Goal: Information Seeking & Learning: Learn about a topic

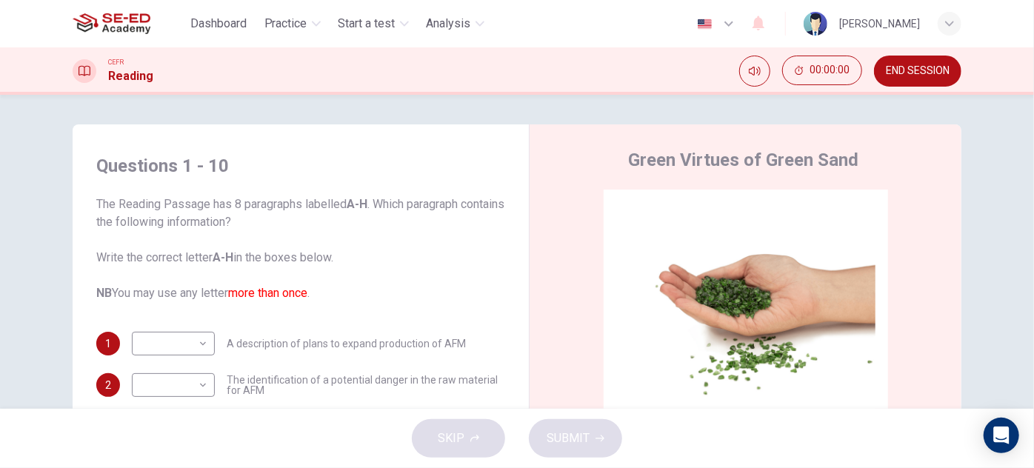
click at [910, 70] on span "END SESSION" at bounding box center [918, 71] width 64 height 12
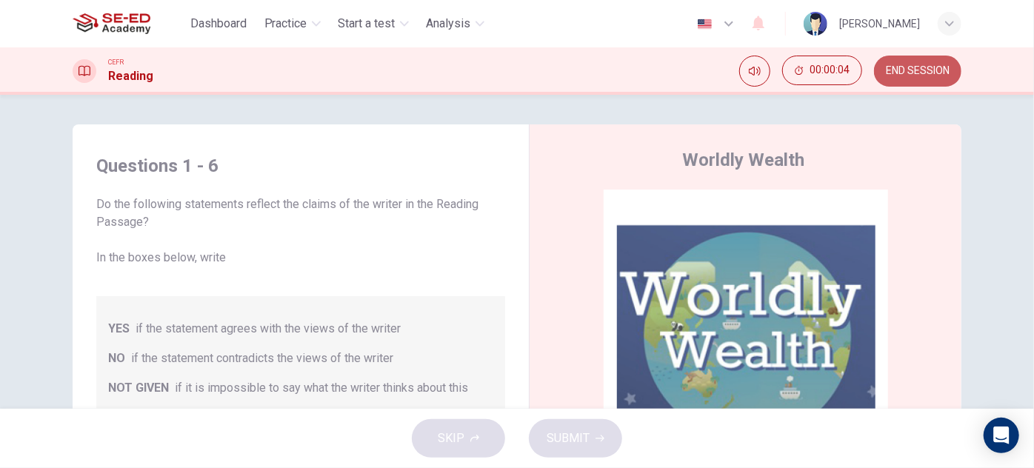
click at [924, 70] on span "END SESSION" at bounding box center [918, 71] width 64 height 12
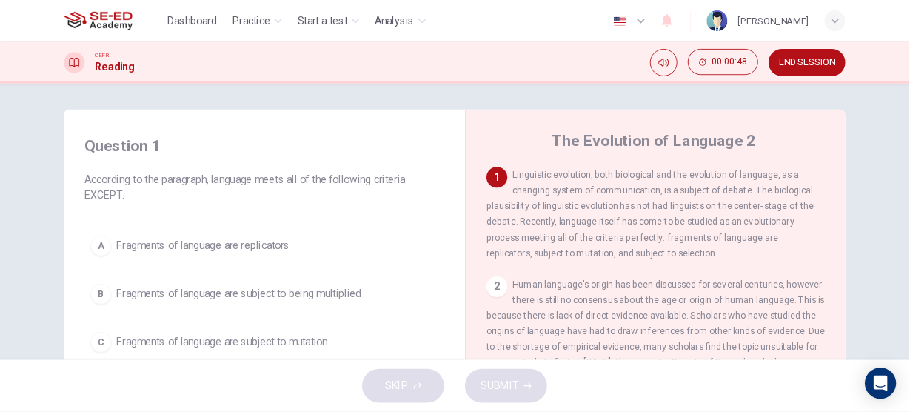
scroll to position [67, 0]
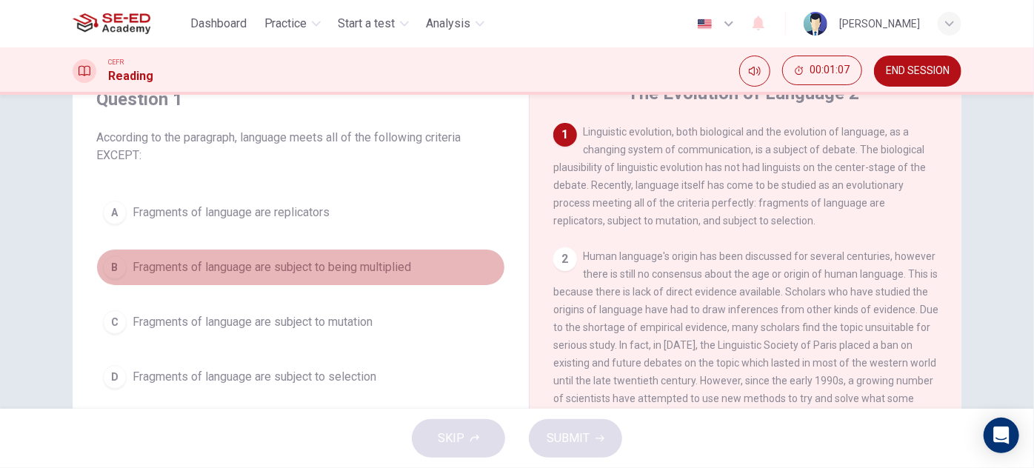
click at [364, 260] on span "Fragments of language are subject to being multiplied" at bounding box center [272, 267] width 278 height 18
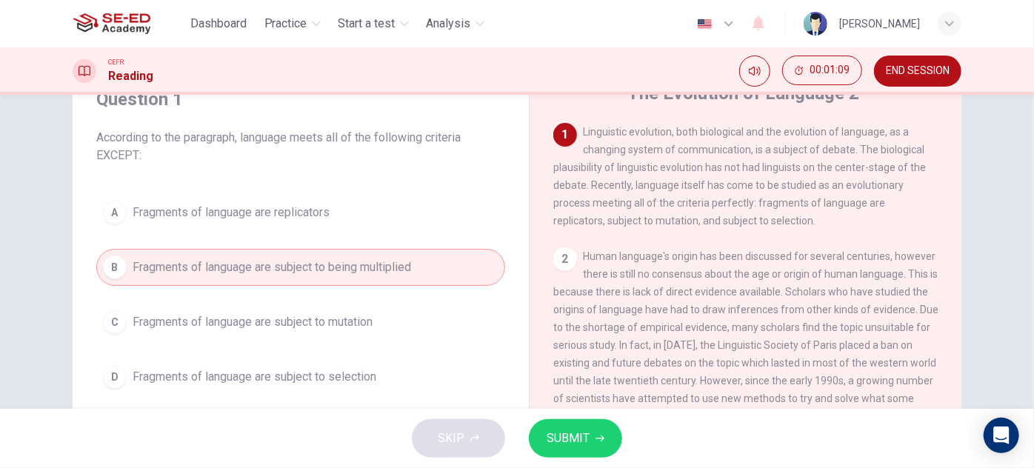
click at [562, 438] on span "SUBMIT" at bounding box center [568, 438] width 43 height 21
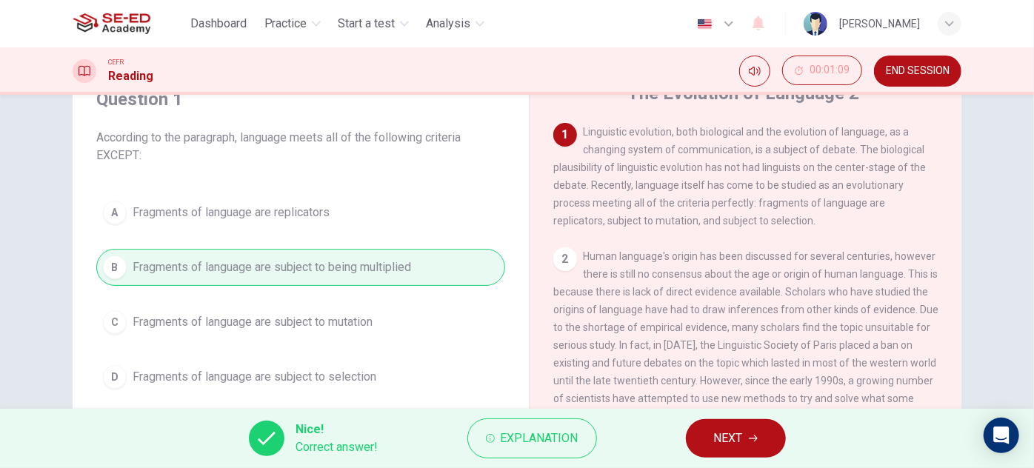
click at [741, 435] on span "NEXT" at bounding box center [728, 438] width 29 height 21
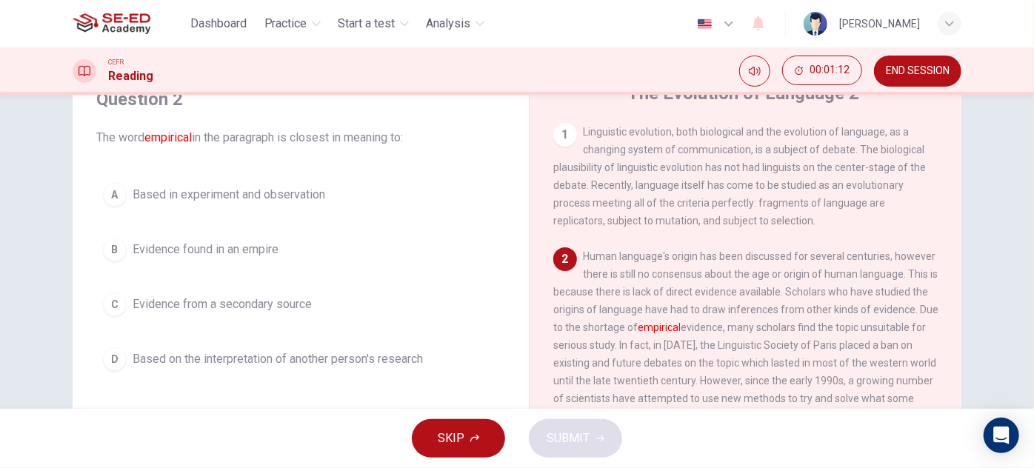
click at [293, 196] on span "Based in experiment and observation" at bounding box center [229, 195] width 193 height 18
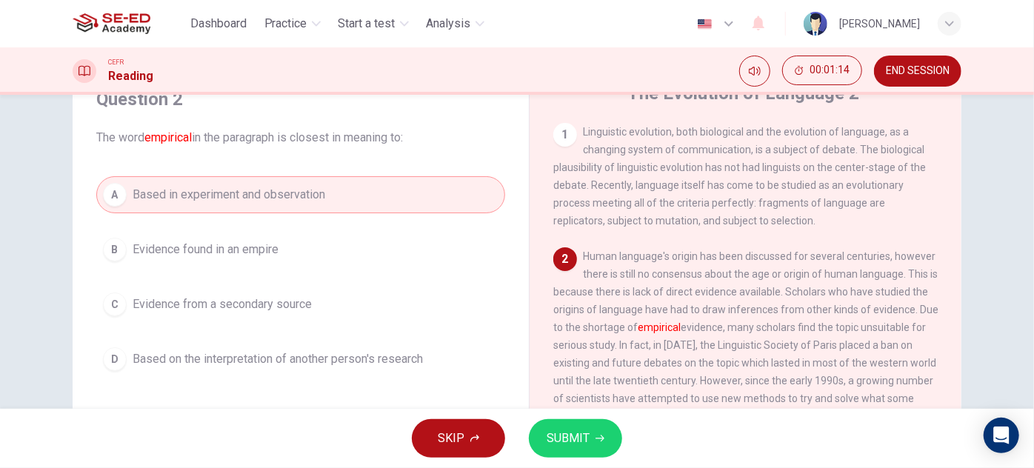
click at [561, 445] on span "SUBMIT" at bounding box center [568, 438] width 43 height 21
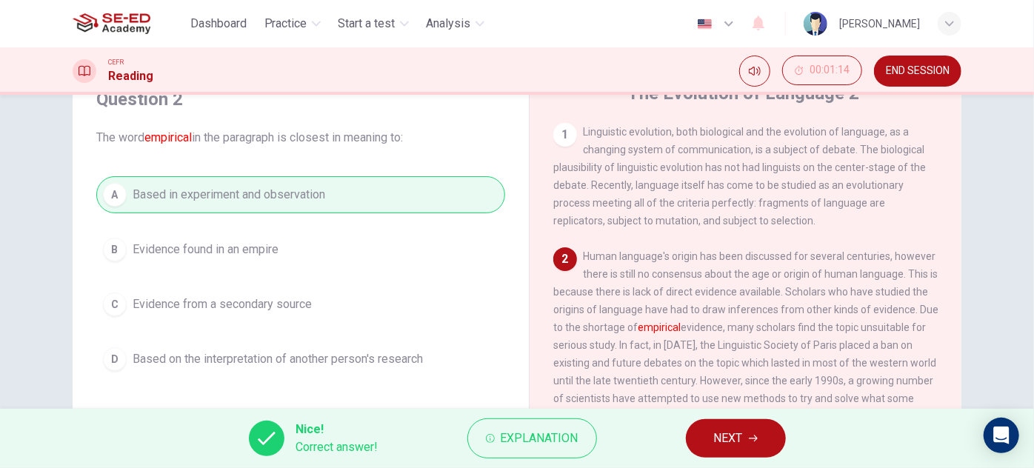
click at [711, 438] on button "NEXT" at bounding box center [736, 438] width 100 height 39
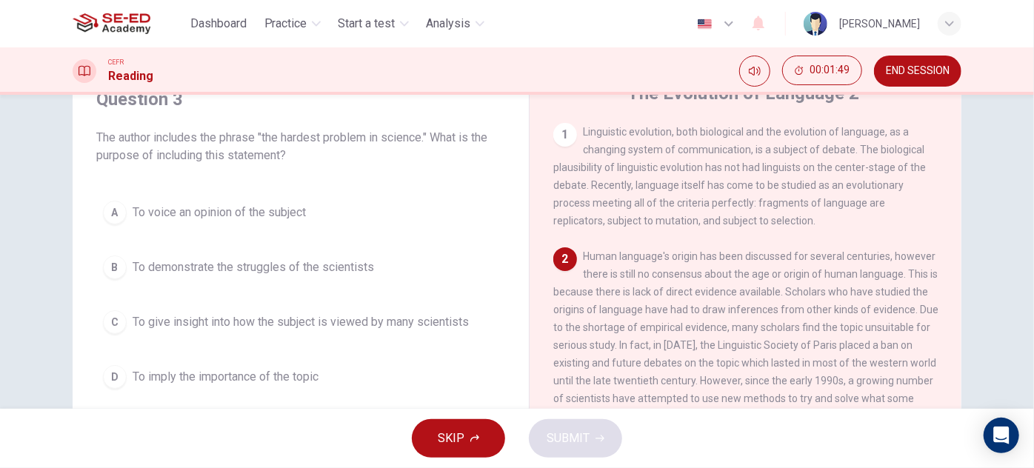
drag, startPoint x: 701, startPoint y: 263, endPoint x: 794, endPoint y: 264, distance: 92.6
click at [794, 264] on span "Human language's origin has been discussed for several centuries, however there…" at bounding box center [745, 336] width 385 height 172
drag, startPoint x: 647, startPoint y: 276, endPoint x: 689, endPoint y: 287, distance: 43.6
click at [689, 287] on div "2 Human language's origin has been discussed for several centuries, however the…" at bounding box center [745, 336] width 385 height 178
drag, startPoint x: 1005, startPoint y: 2, endPoint x: 695, endPoint y: 227, distance: 382.9
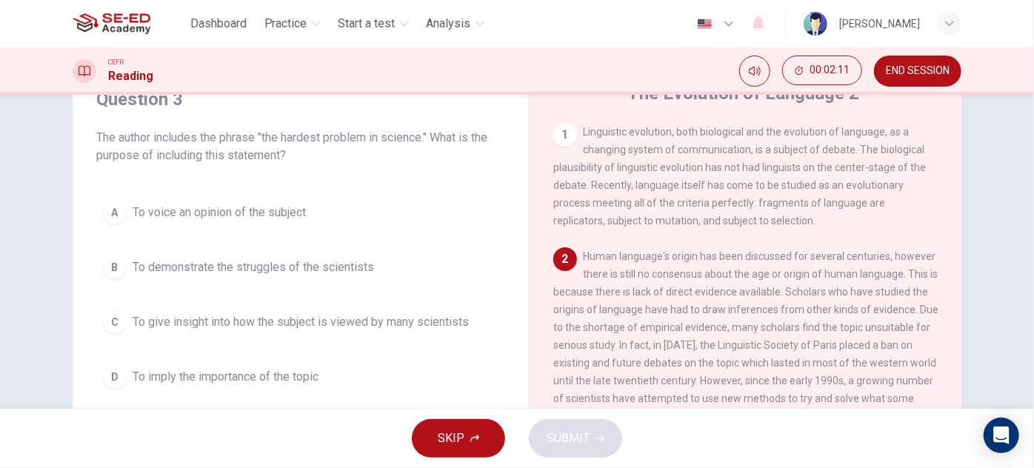
click at [695, 227] on span "Linguistic evolution, both biological and the evolution of language, as a chang…" at bounding box center [739, 176] width 372 height 101
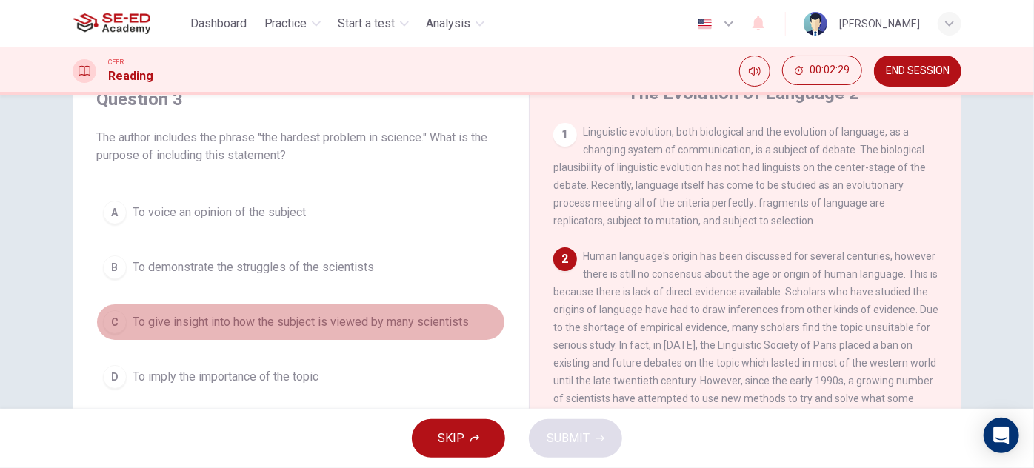
click at [419, 319] on span "To give insight into how the subject is viewed by many scientists" at bounding box center [301, 322] width 336 height 18
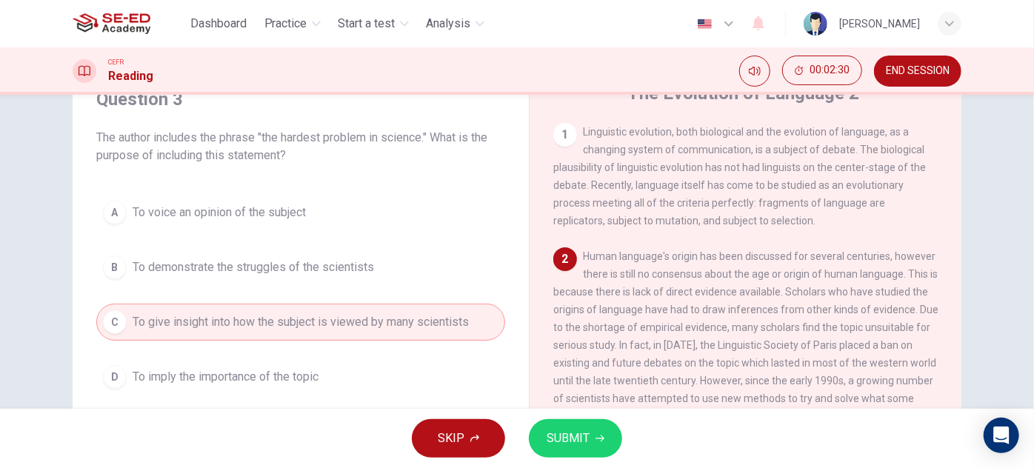
click at [584, 434] on span "SUBMIT" at bounding box center [568, 438] width 43 height 21
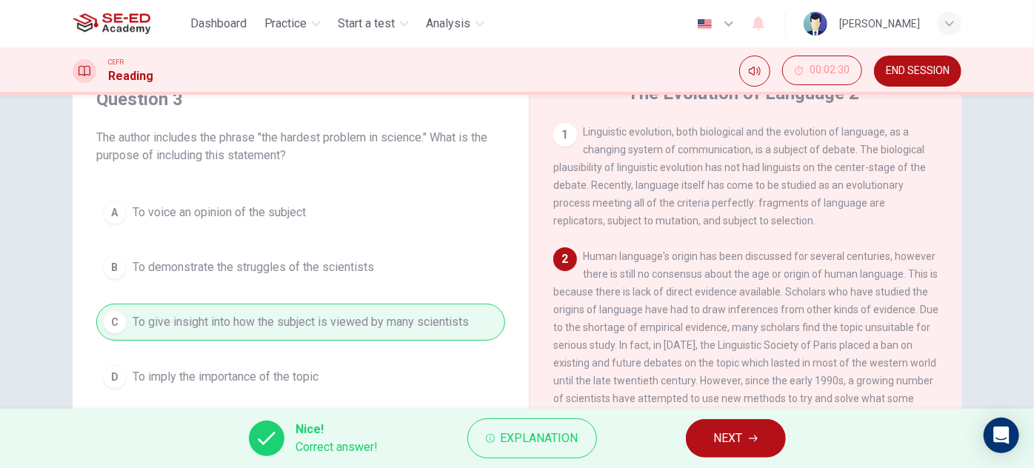
click at [732, 441] on span "NEXT" at bounding box center [728, 438] width 29 height 21
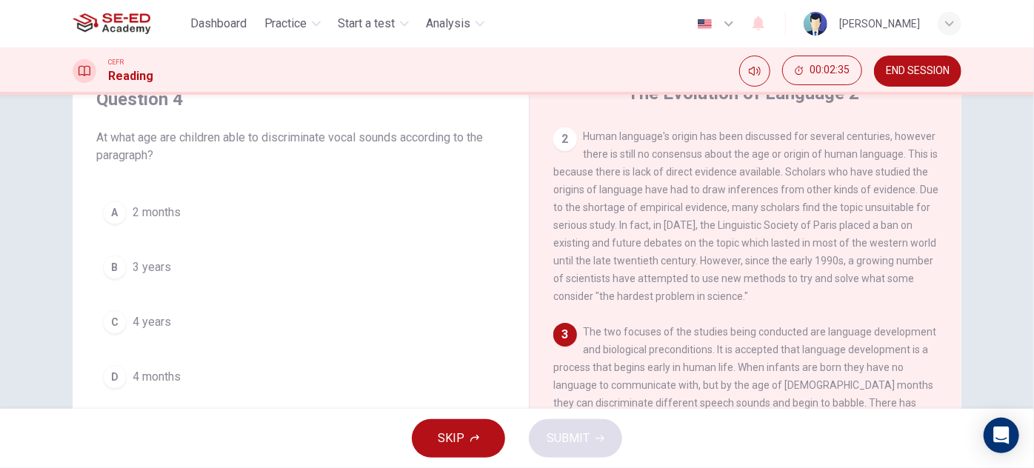
scroll to position [201, 0]
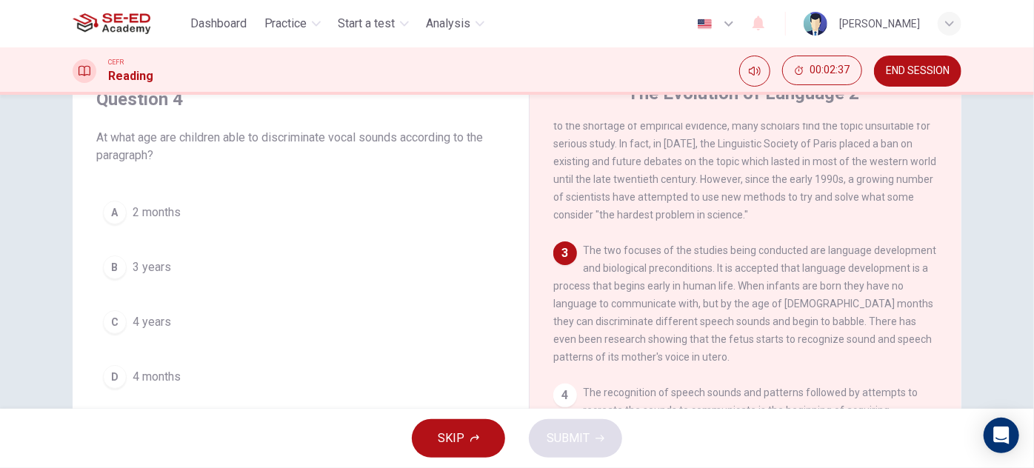
click at [143, 376] on span "4 months" at bounding box center [157, 377] width 48 height 18
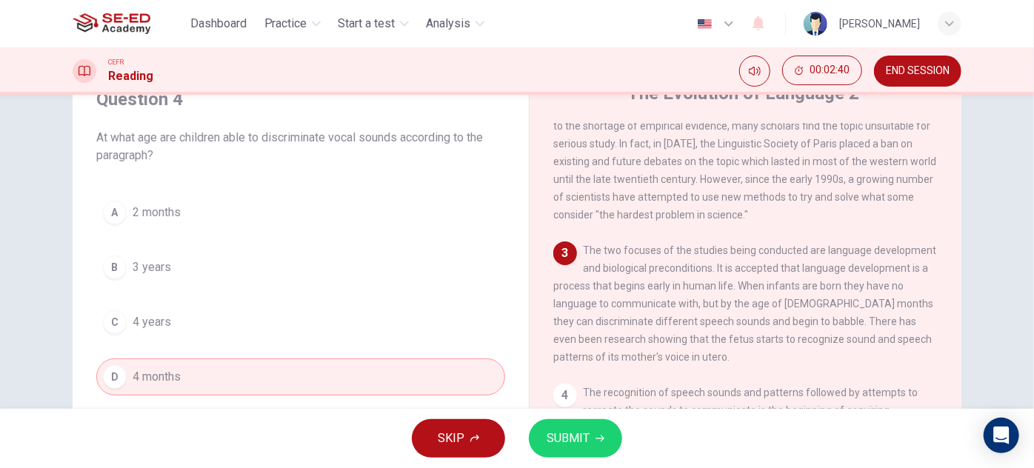
click at [562, 439] on span "SUBMIT" at bounding box center [568, 438] width 43 height 21
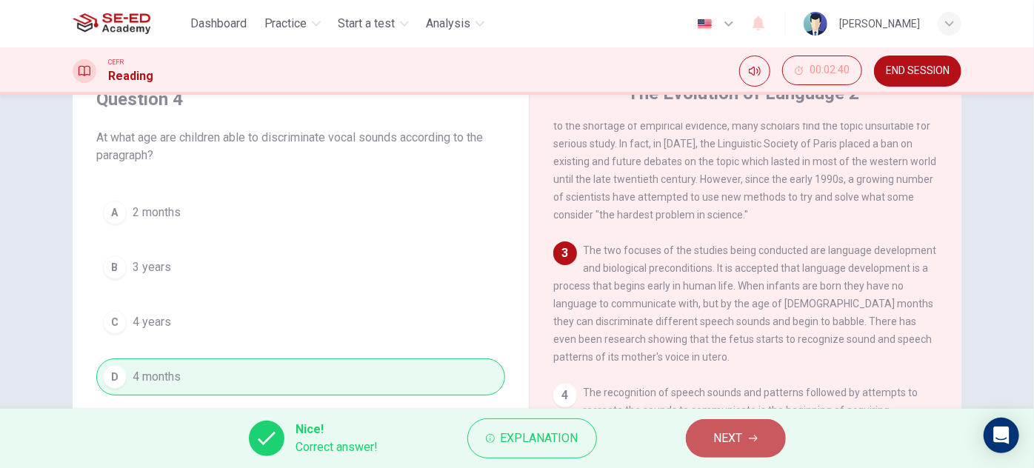
click at [736, 436] on span "NEXT" at bounding box center [728, 438] width 29 height 21
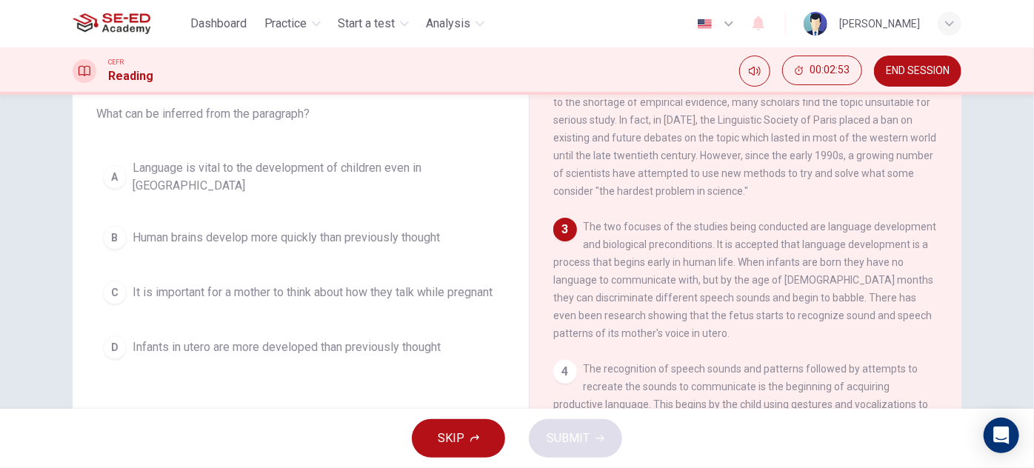
scroll to position [67, 0]
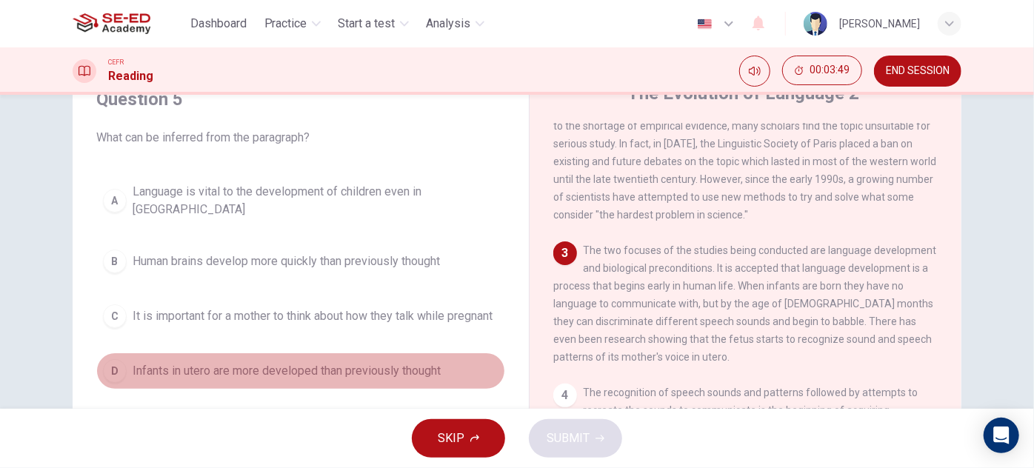
click at [397, 370] on span "Infants in utero are more developed than previously thought" at bounding box center [287, 371] width 308 height 18
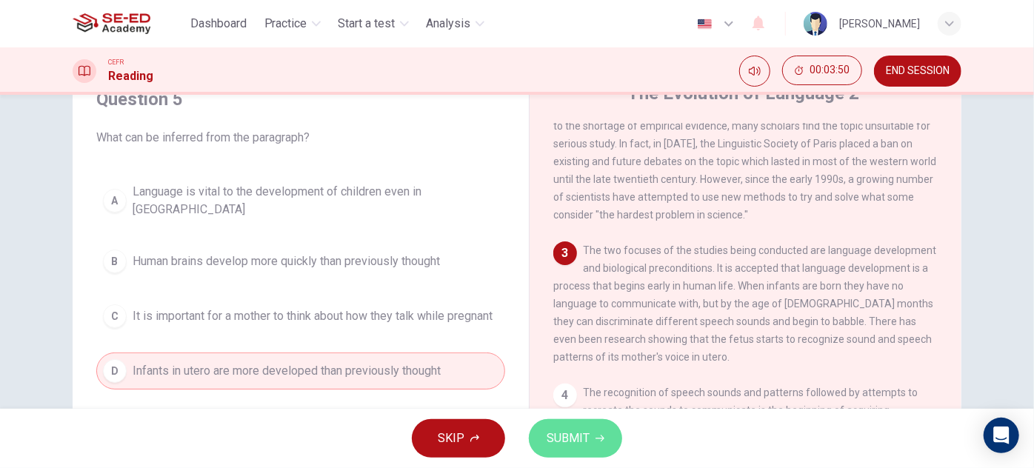
click at [582, 435] on span "SUBMIT" at bounding box center [568, 438] width 43 height 21
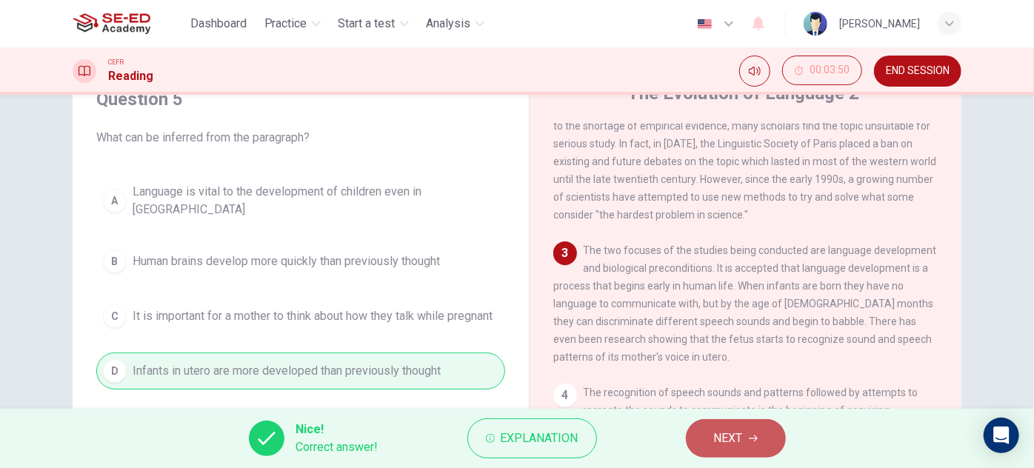
click at [752, 437] on icon "button" at bounding box center [753, 438] width 9 height 9
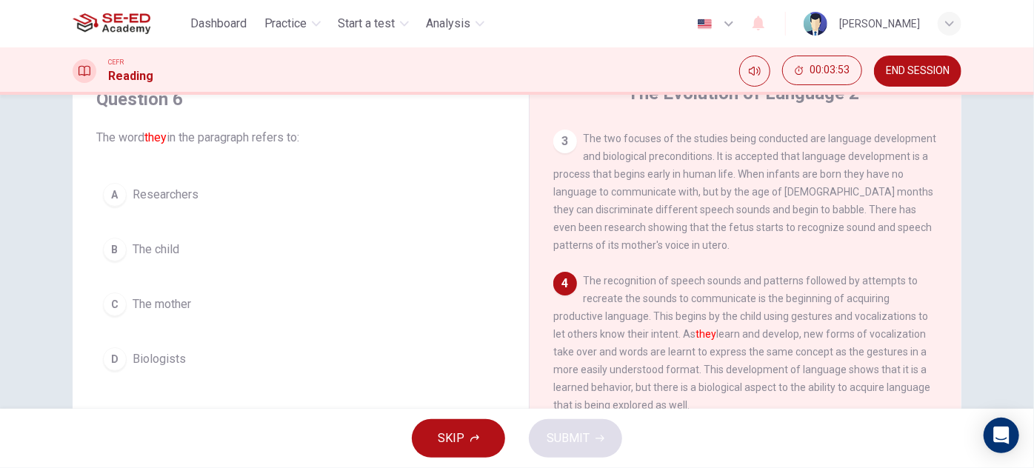
scroll to position [336, 0]
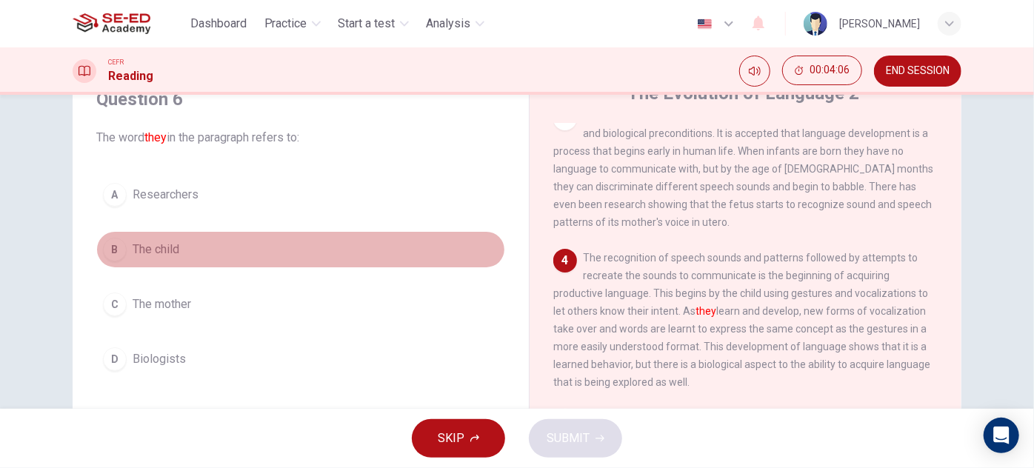
click at [175, 247] on span "The child" at bounding box center [156, 250] width 47 height 18
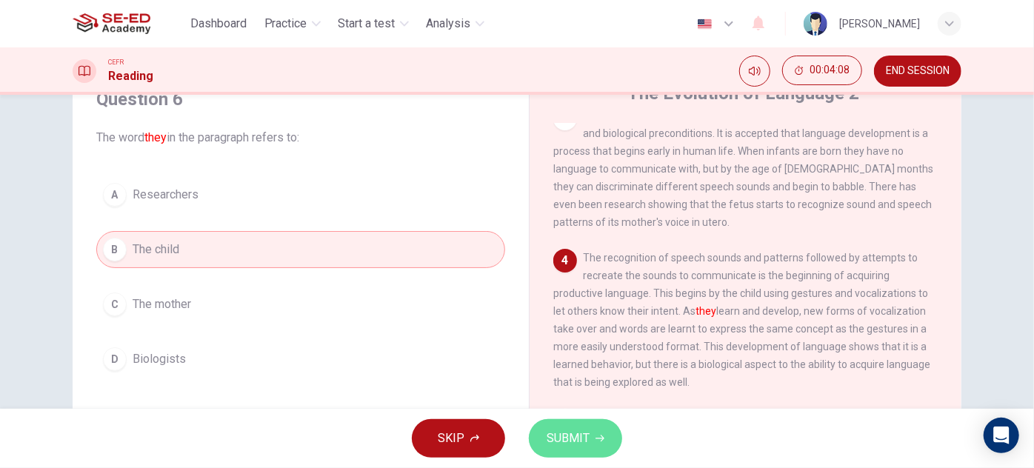
click at [559, 440] on span "SUBMIT" at bounding box center [568, 438] width 43 height 21
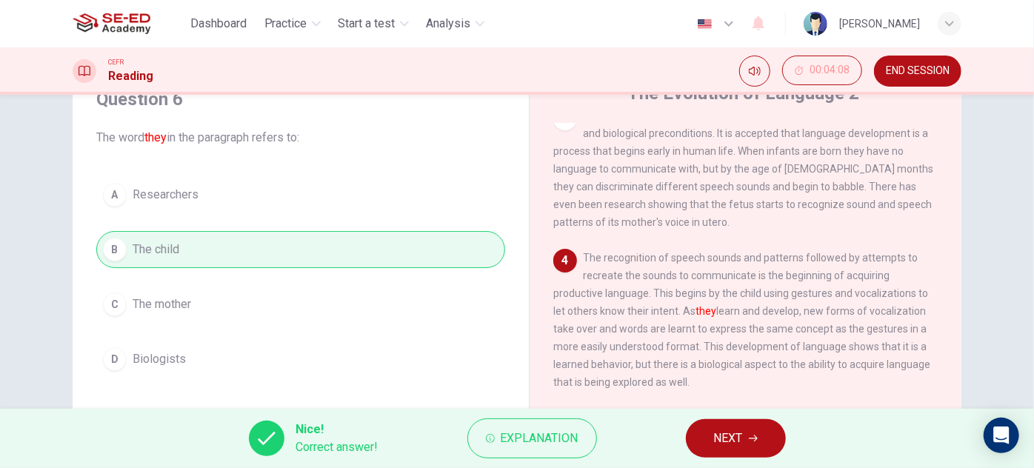
click at [737, 435] on span "NEXT" at bounding box center [728, 438] width 29 height 21
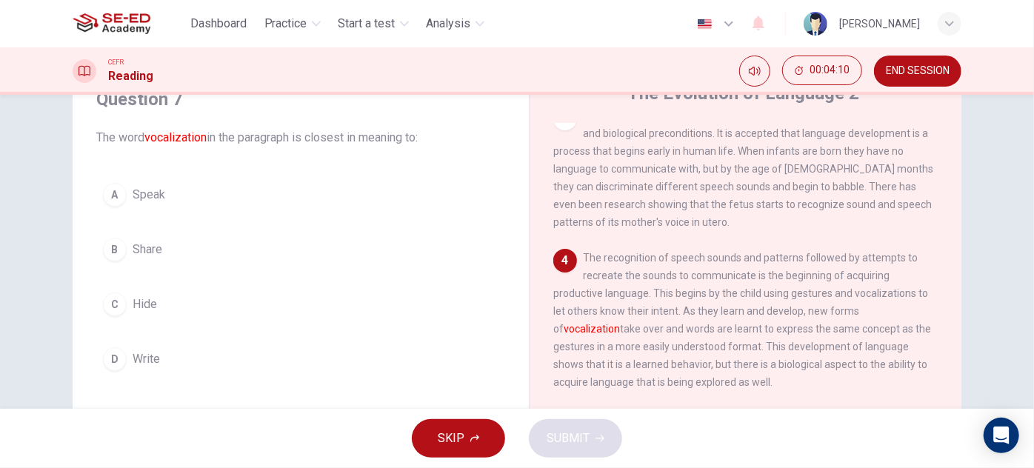
click at [141, 191] on span "Speak" at bounding box center [149, 195] width 33 height 18
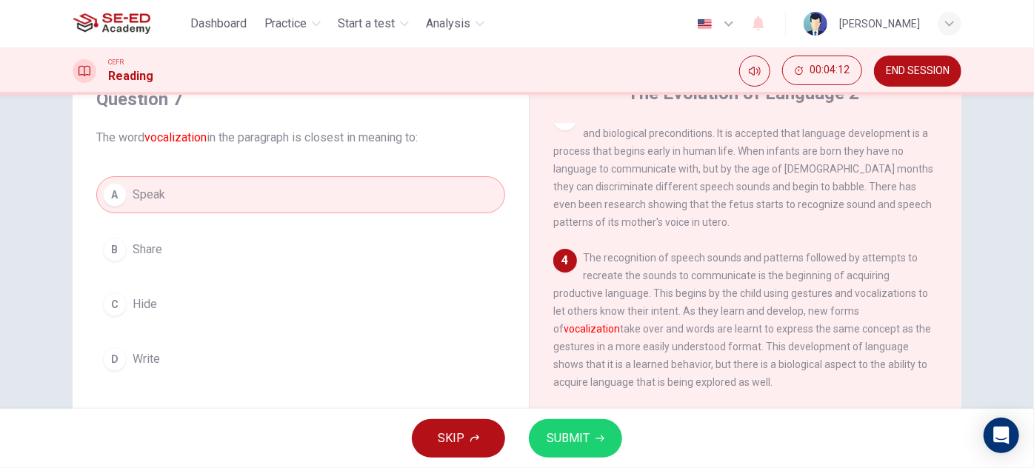
click at [578, 436] on span "SUBMIT" at bounding box center [568, 438] width 43 height 21
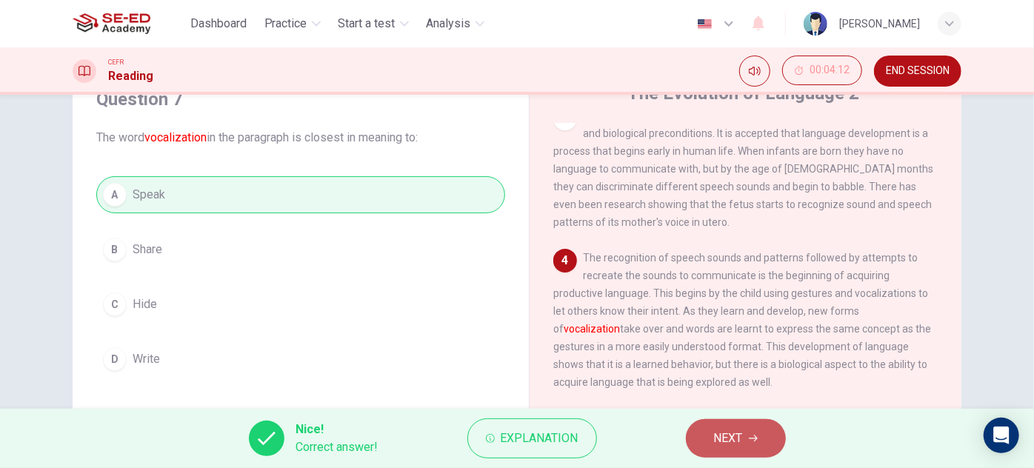
click at [753, 436] on icon "button" at bounding box center [753, 438] width 9 height 9
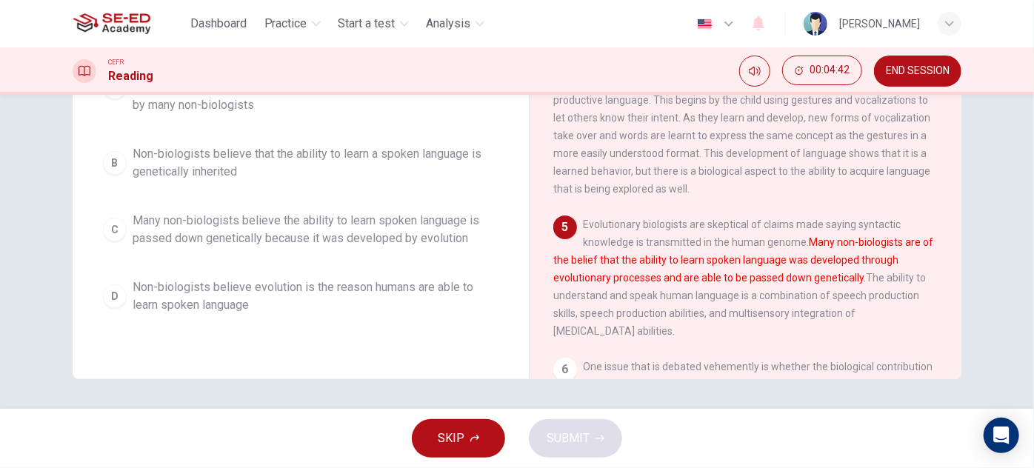
scroll to position [125, 0]
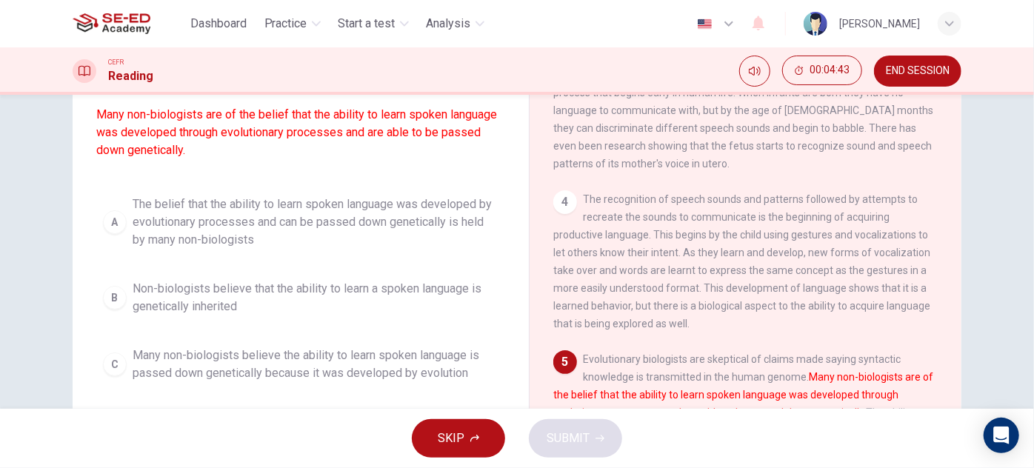
click at [377, 233] on span "The belief that the ability to learn spoken language was developed by evolution…" at bounding box center [316, 222] width 366 height 53
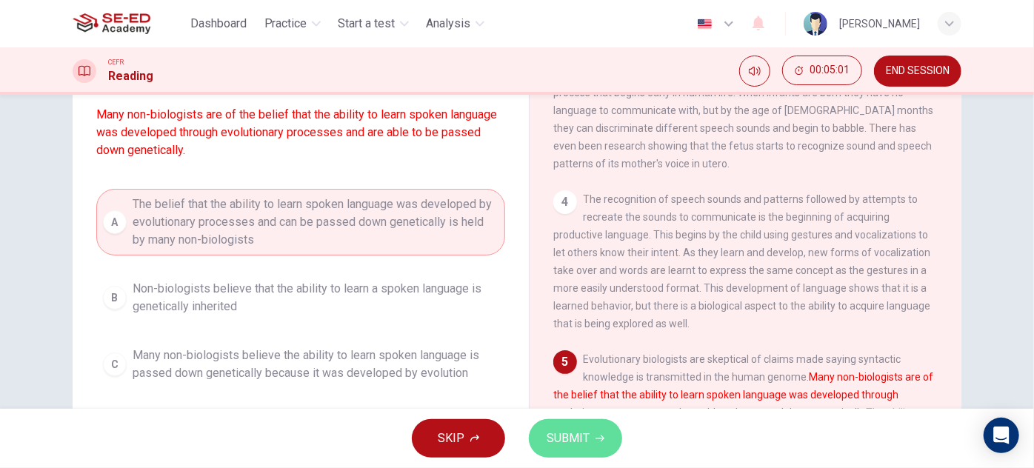
click at [592, 441] on button "SUBMIT" at bounding box center [575, 438] width 93 height 39
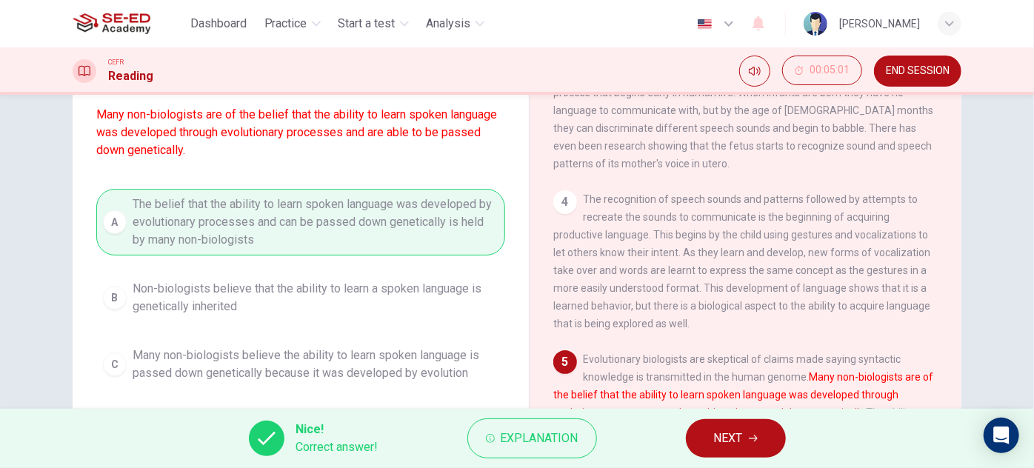
click at [751, 444] on button "NEXT" at bounding box center [736, 438] width 100 height 39
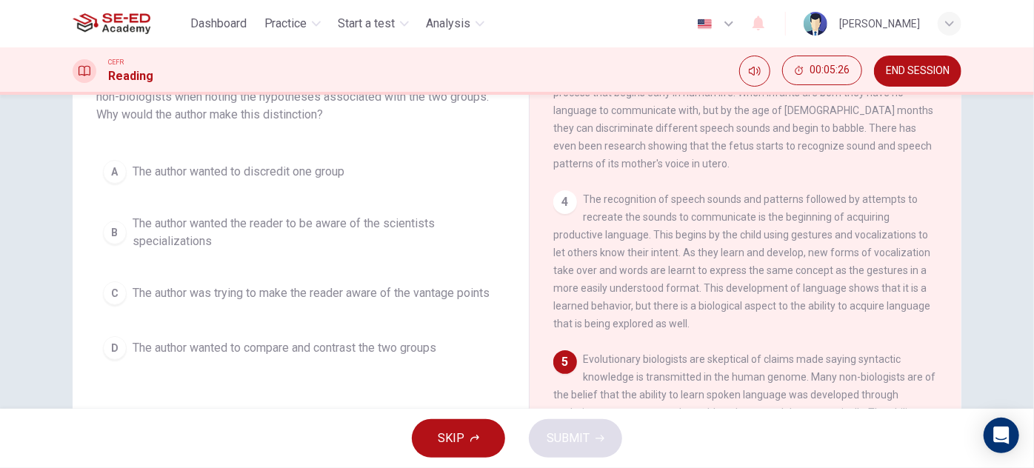
click at [410, 226] on span "The author wanted the reader to be aware of the scientists specializations" at bounding box center [316, 233] width 366 height 36
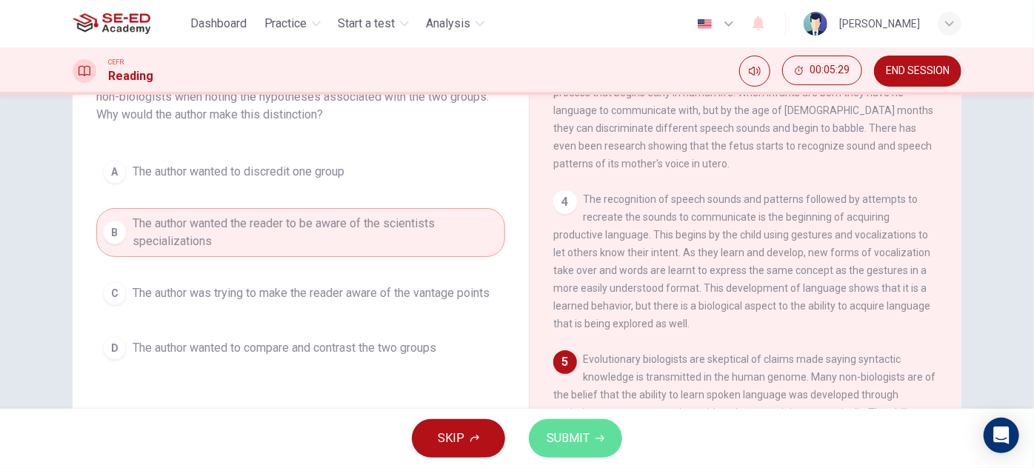
click at [566, 441] on span "SUBMIT" at bounding box center [568, 438] width 43 height 21
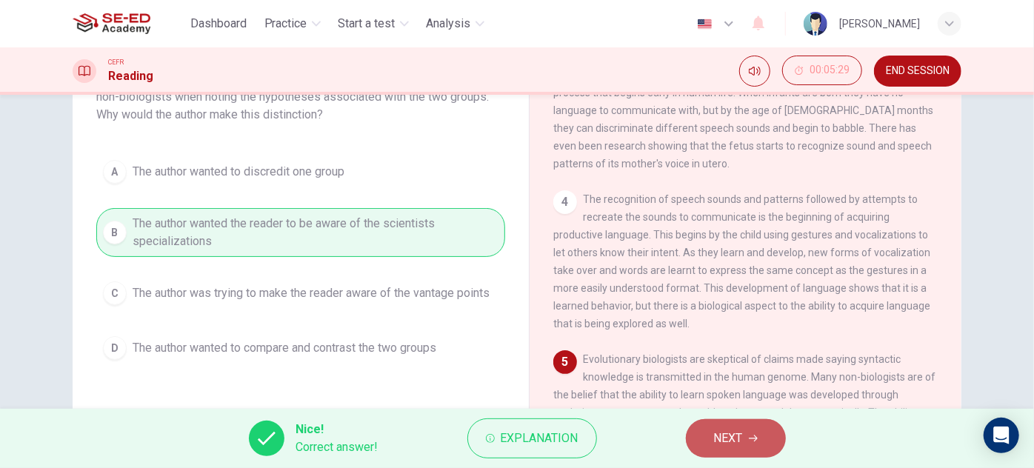
click at [733, 441] on span "NEXT" at bounding box center [728, 438] width 29 height 21
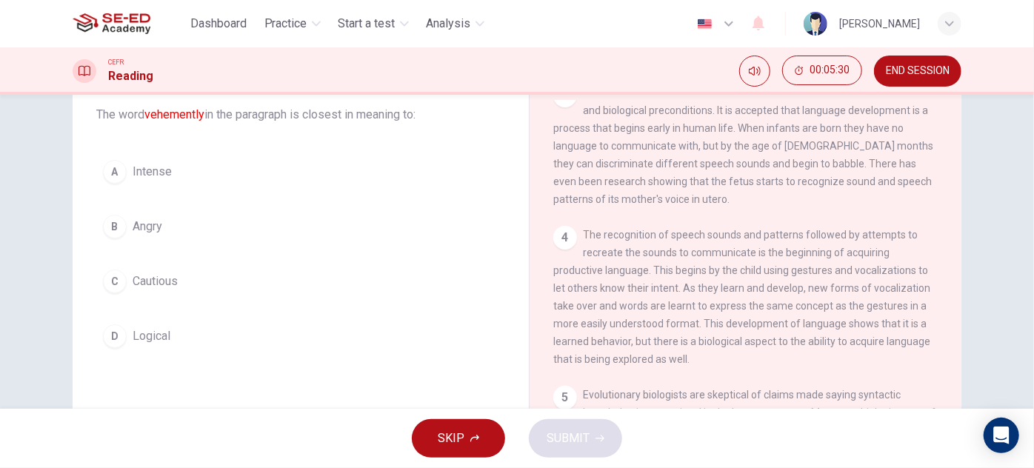
scroll to position [58, 0]
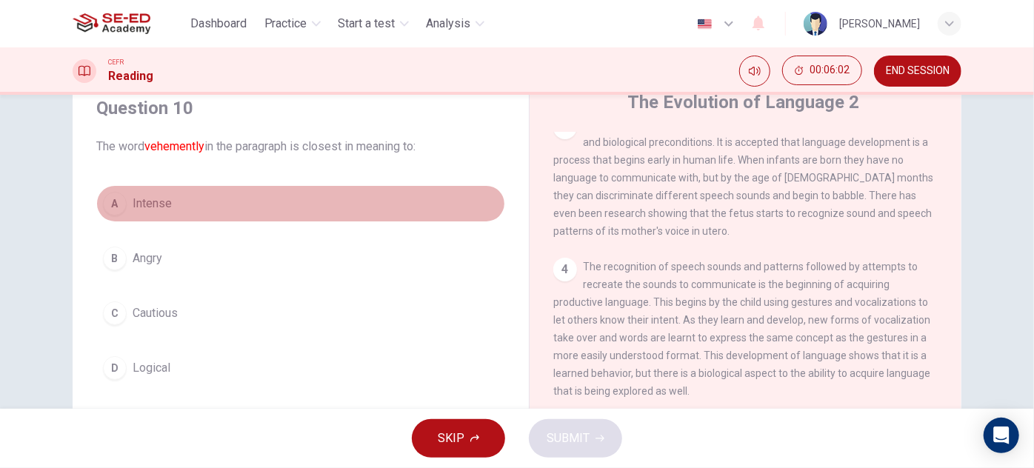
click at [147, 208] on span "Intense" at bounding box center [152, 204] width 39 height 18
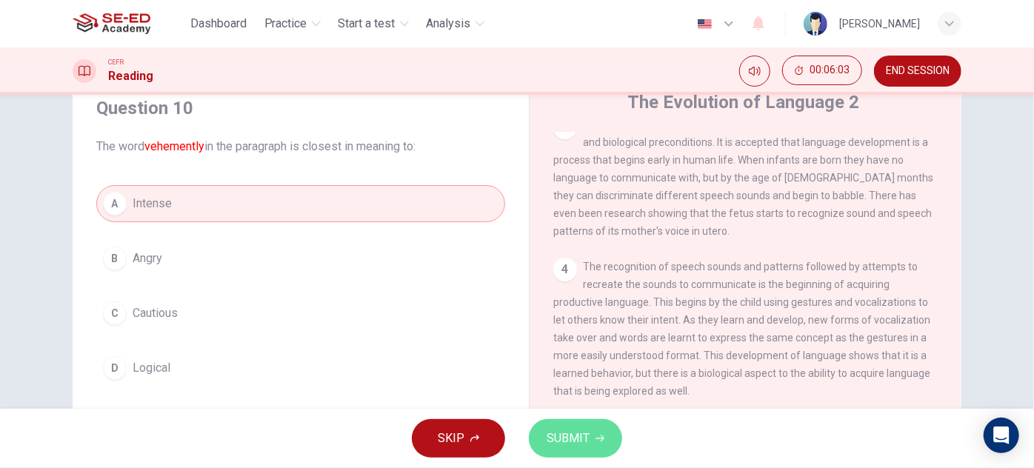
click at [578, 432] on span "SUBMIT" at bounding box center [568, 438] width 43 height 21
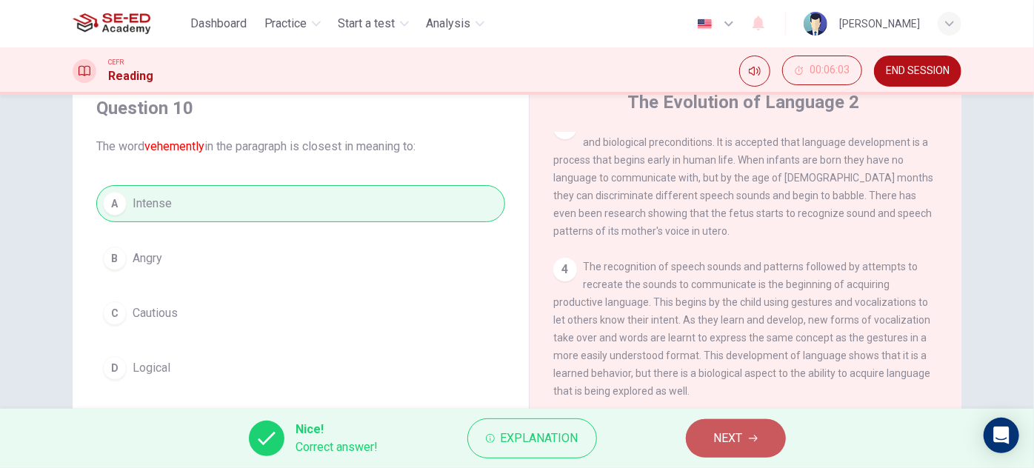
click at [721, 433] on span "NEXT" at bounding box center [728, 438] width 29 height 21
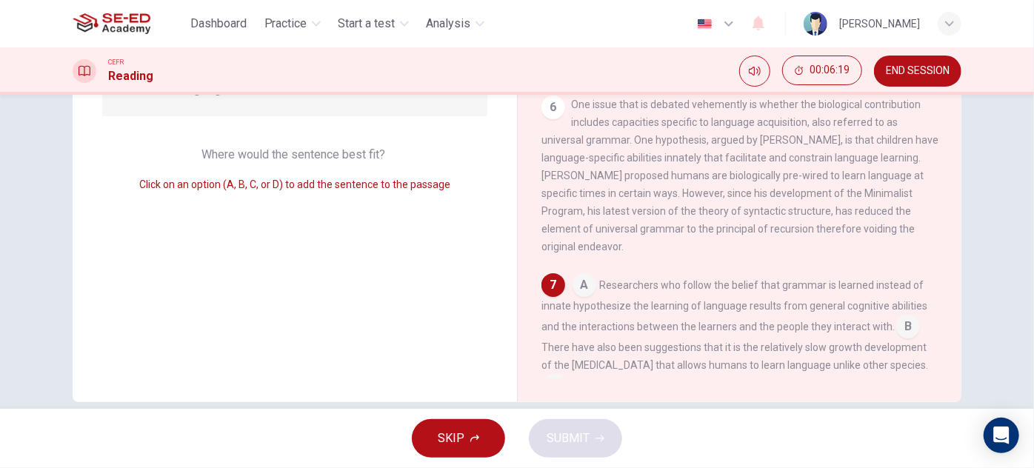
scroll to position [260, 0]
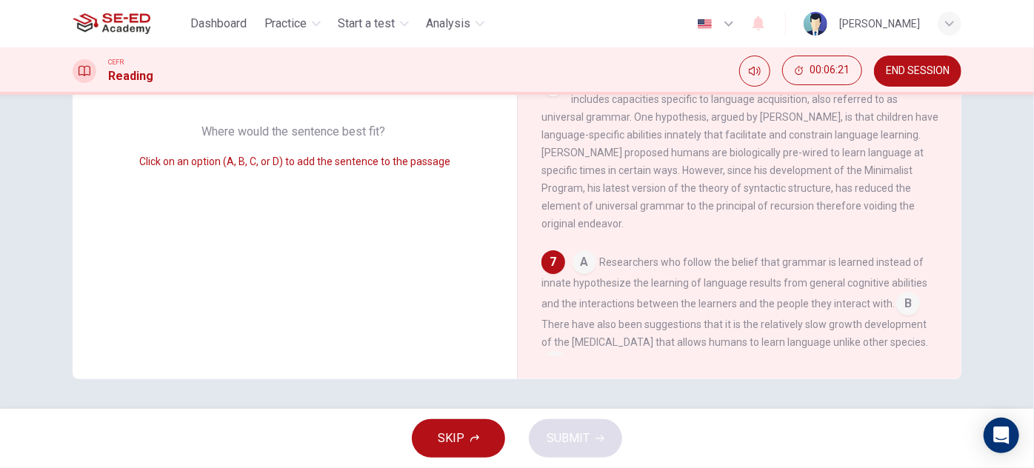
click at [580, 268] on input at bounding box center [584, 264] width 24 height 24
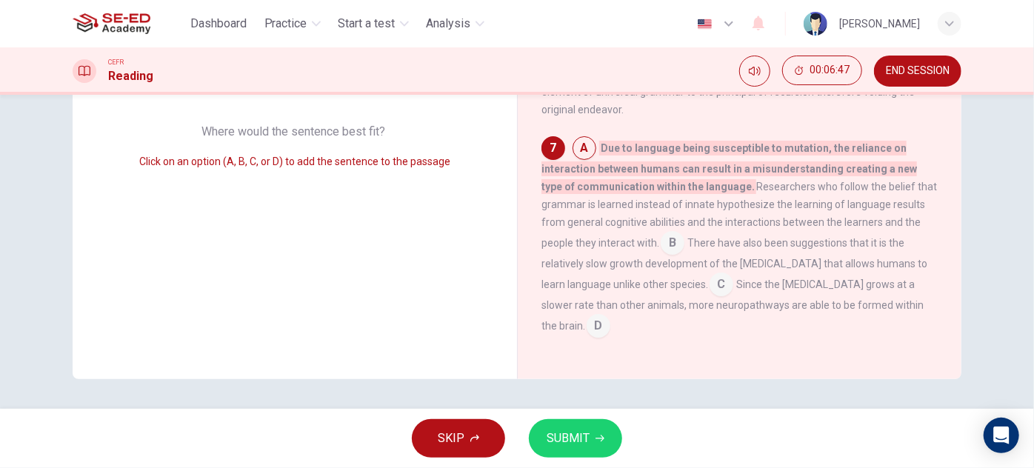
click at [587, 325] on input at bounding box center [599, 327] width 24 height 24
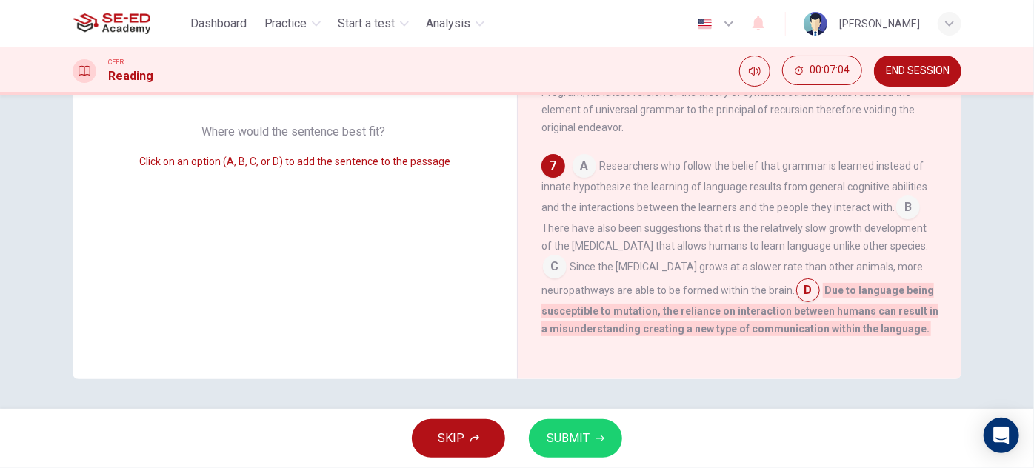
click at [588, 161] on input at bounding box center [584, 168] width 24 height 24
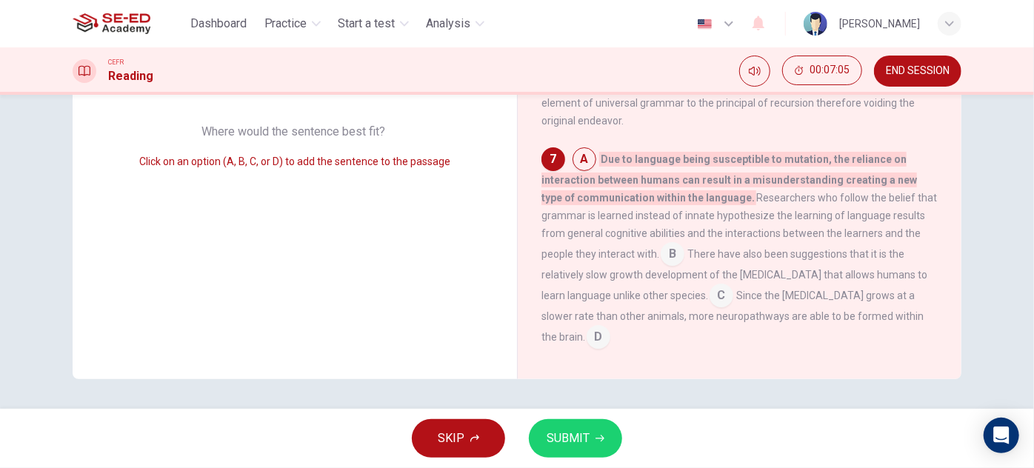
click at [573, 436] on span "SUBMIT" at bounding box center [568, 438] width 43 height 21
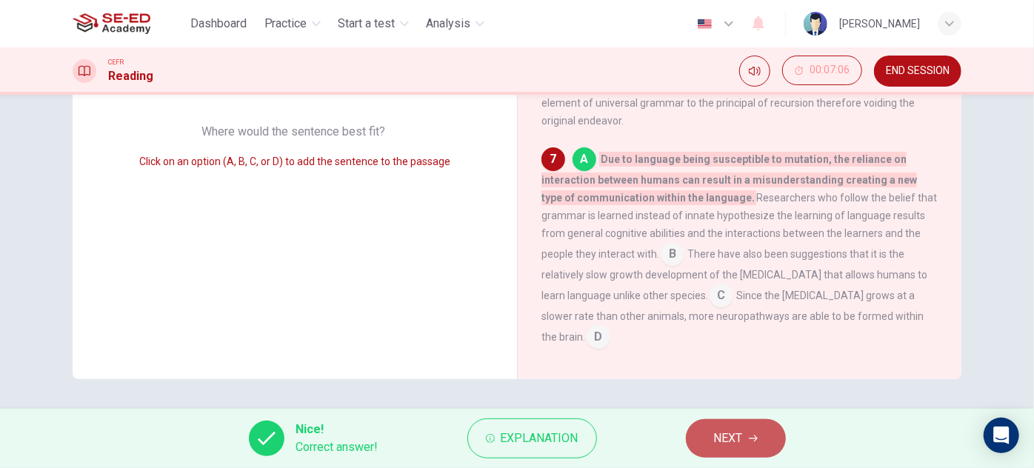
click at [748, 442] on button "NEXT" at bounding box center [736, 438] width 100 height 39
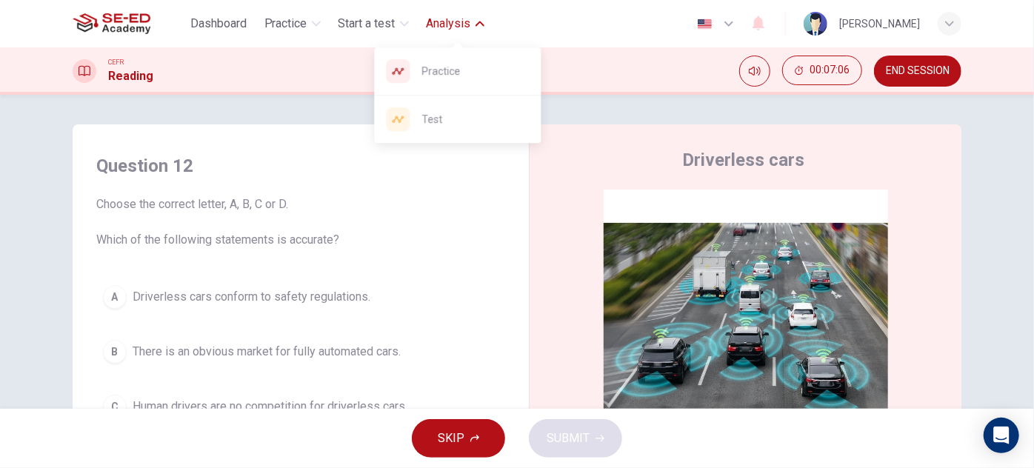
click at [480, 18] on button "Analysis" at bounding box center [456, 23] width 70 height 27
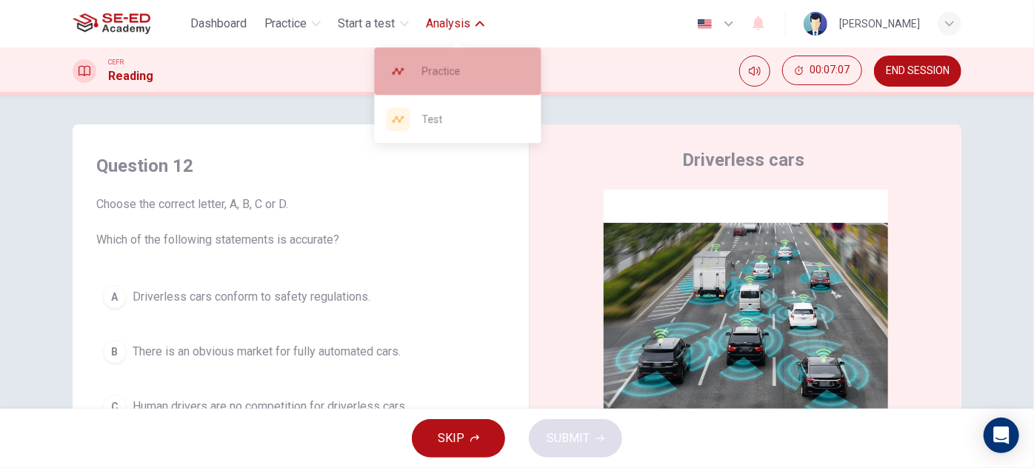
click at [476, 64] on span "Practice" at bounding box center [474, 71] width 107 height 18
